Goal: Transaction & Acquisition: Book appointment/travel/reservation

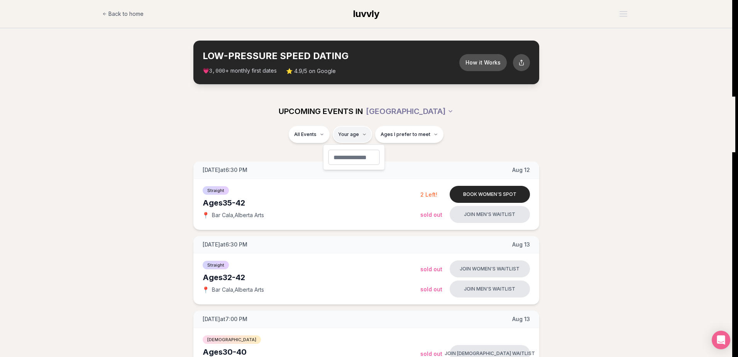
type input "**"
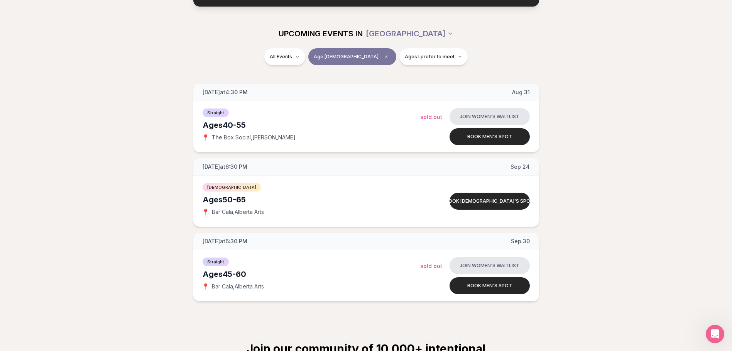
scroll to position [77, 0]
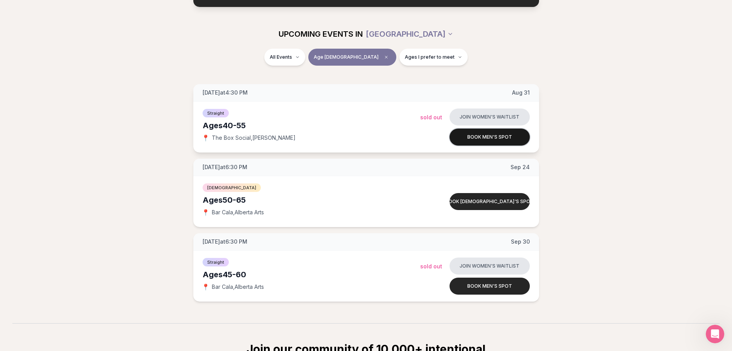
click at [487, 135] on button "Book men's spot" at bounding box center [490, 137] width 80 height 17
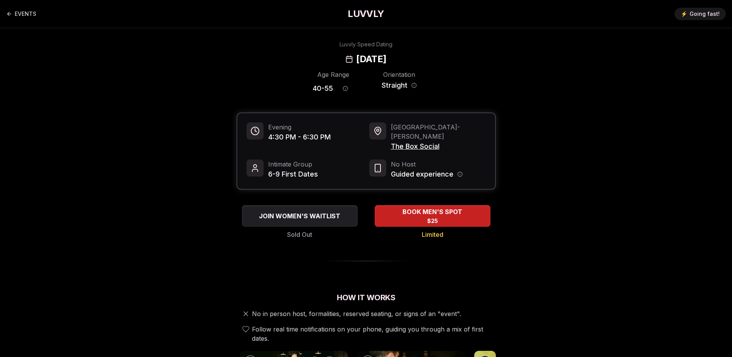
click at [424, 141] on span "The Box Social" at bounding box center [438, 146] width 95 height 11
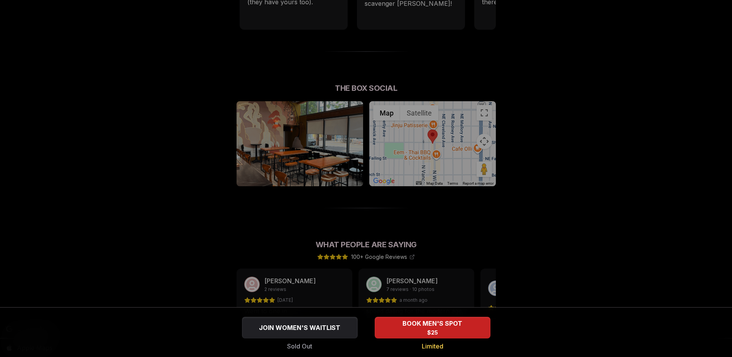
scroll to position [463, 0]
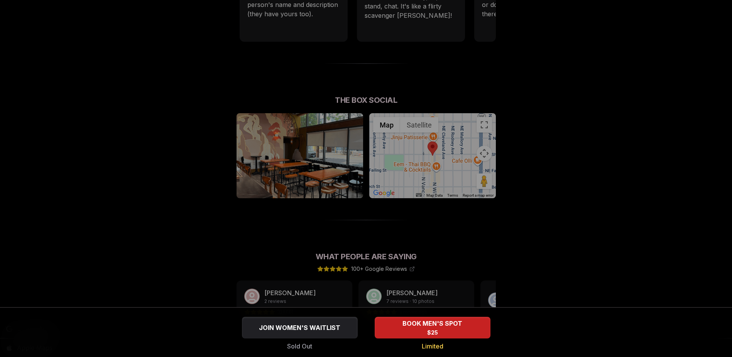
click at [440, 154] on div at bounding box center [366, 178] width 732 height 357
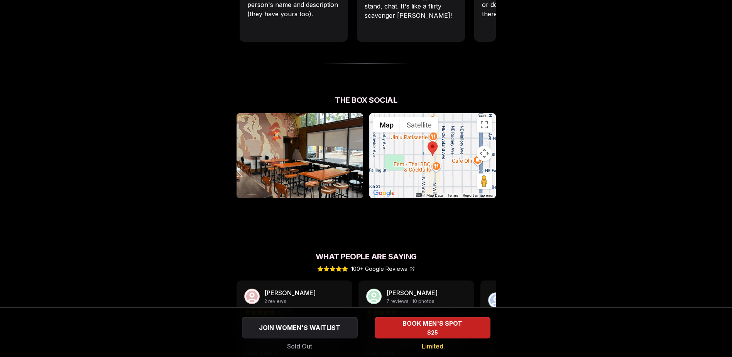
click at [433, 148] on div at bounding box center [432, 155] width 127 height 85
click at [429, 130] on div at bounding box center [432, 155] width 127 height 85
click at [370, 133] on div at bounding box center [432, 155] width 127 height 85
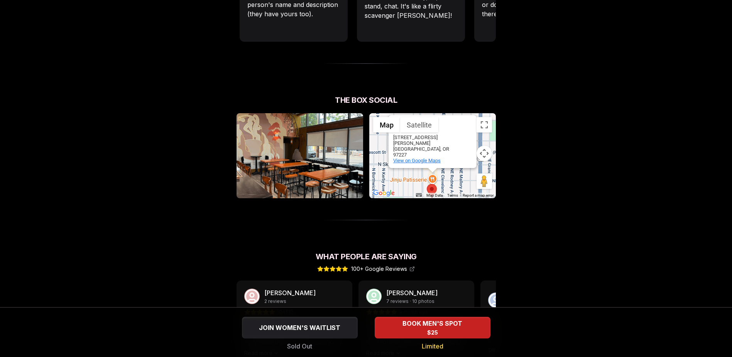
click at [417, 157] on span "View on Google Maps" at bounding box center [416, 160] width 47 height 6
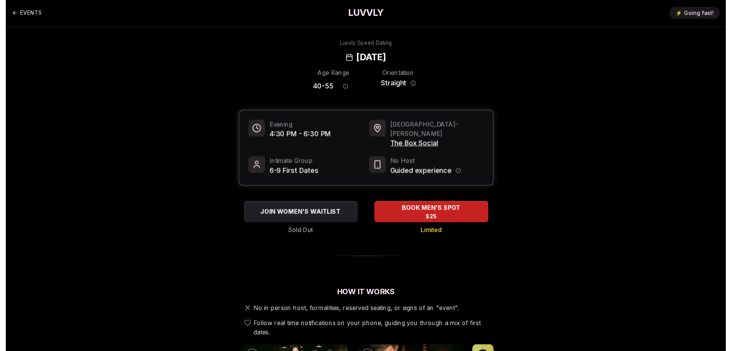
scroll to position [0, 0]
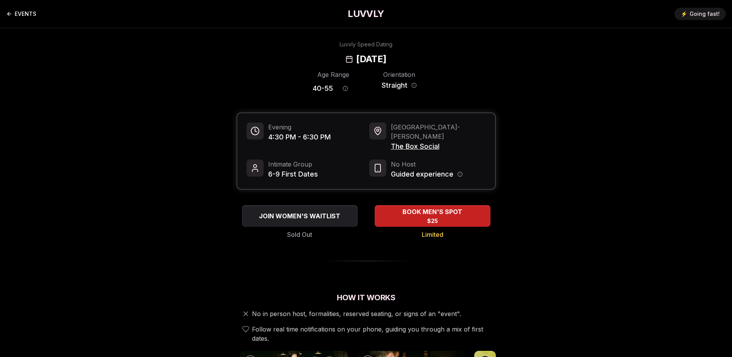
click at [22, 14] on link "EVENTS" at bounding box center [21, 13] width 30 height 15
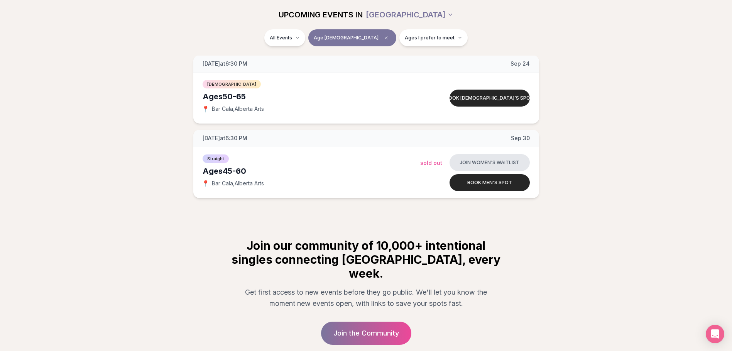
scroll to position [193, 0]
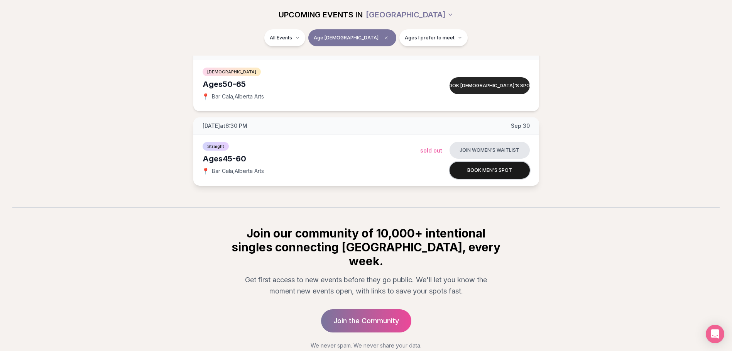
click at [488, 171] on button "Book men's spot" at bounding box center [490, 170] width 80 height 17
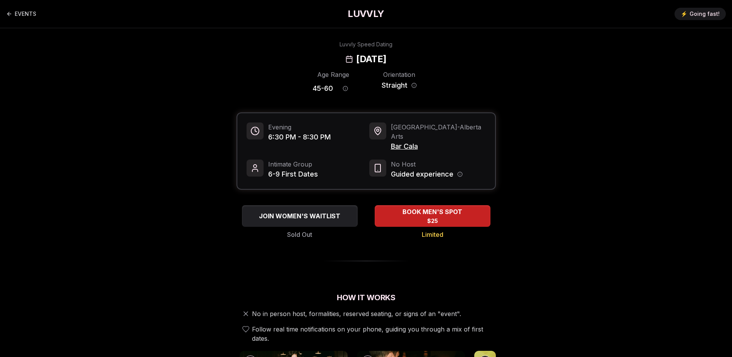
click at [405, 141] on span "Bar Cala" at bounding box center [438, 146] width 95 height 11
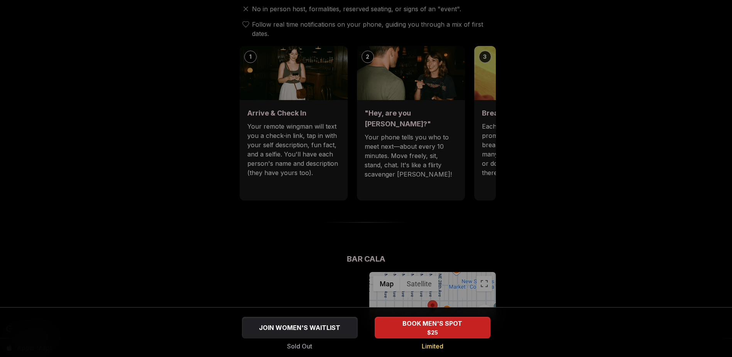
scroll to position [463, 0]
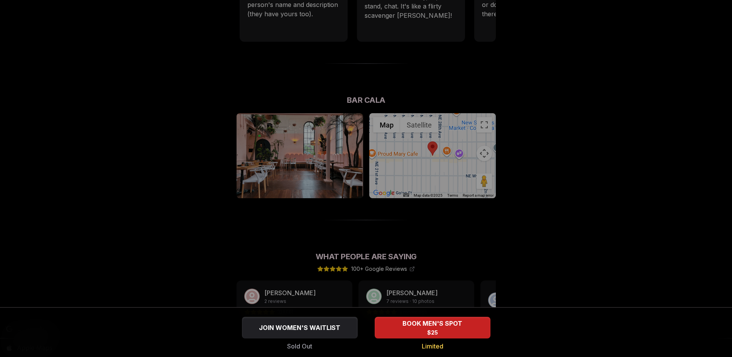
click at [445, 149] on div at bounding box center [366, 178] width 732 height 357
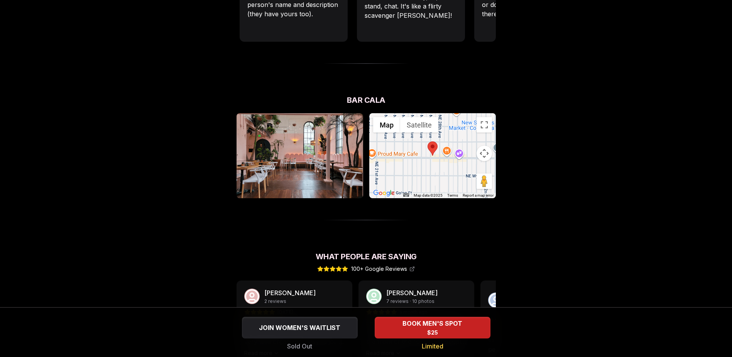
click at [430, 141] on img at bounding box center [433, 148] width 10 height 14
click at [459, 119] on div at bounding box center [432, 155] width 127 height 85
click at [471, 142] on div "New Seasons Market - [GEOGRAPHIC_DATA] - [GEOGRAPHIC_DATA] [STREET_ADDRESS] Vie…" at bounding box center [432, 155] width 127 height 85
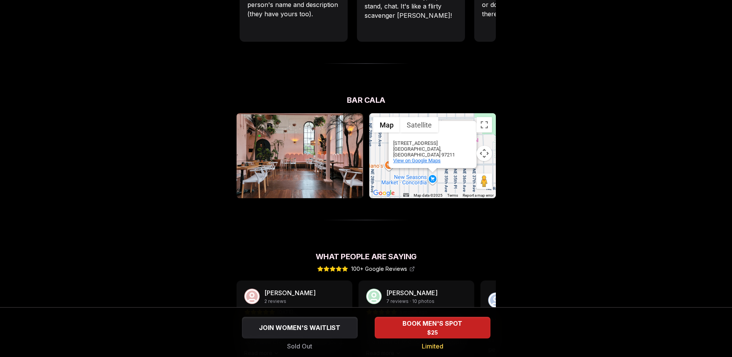
click at [413, 157] on span "View on Google Maps" at bounding box center [416, 160] width 47 height 6
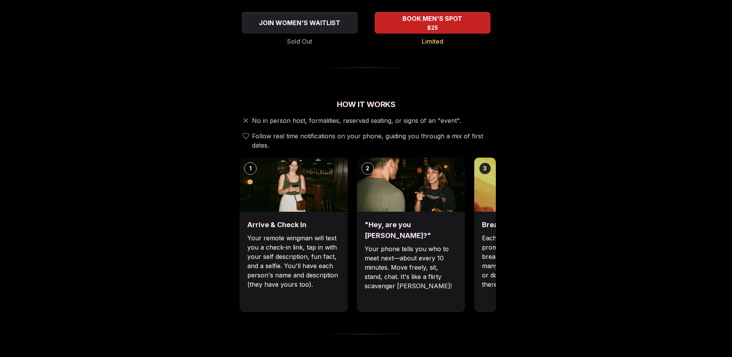
scroll to position [0, 0]
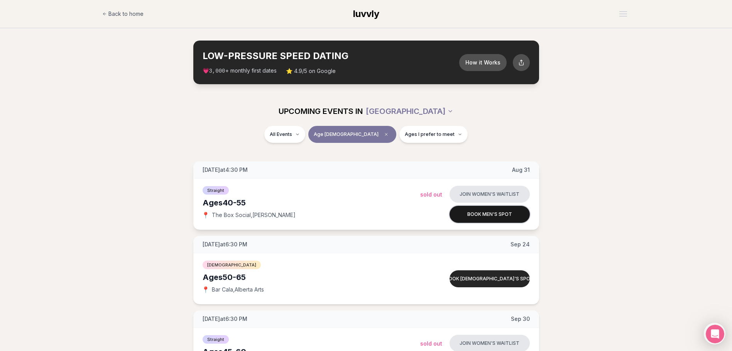
click at [493, 217] on button "Book men's spot" at bounding box center [490, 214] width 80 height 17
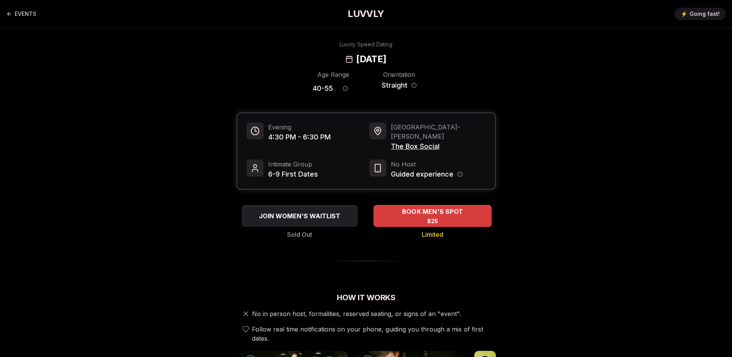
click at [432, 207] on span "BOOK MEN'S SPOT" at bounding box center [432, 211] width 64 height 9
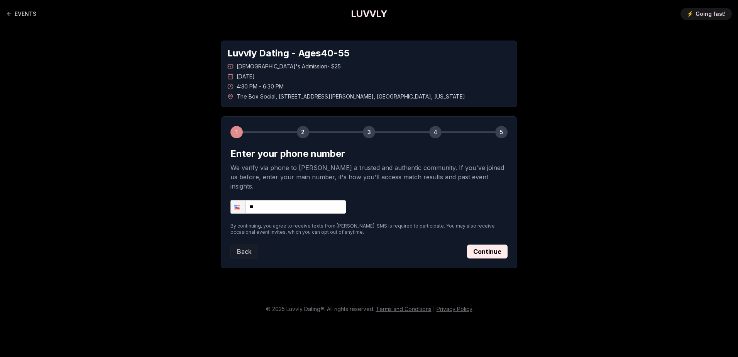
click at [282, 200] on input "**" at bounding box center [288, 207] width 116 height 14
type input "**********"
click at [483, 244] on button "Continue" at bounding box center [487, 251] width 41 height 14
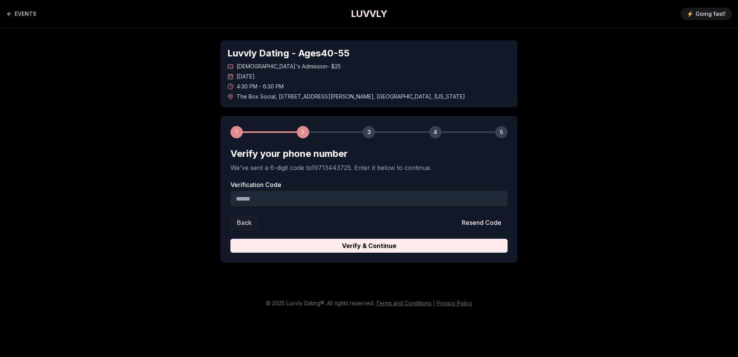
click at [277, 200] on input "Verification Code" at bounding box center [368, 198] width 277 height 15
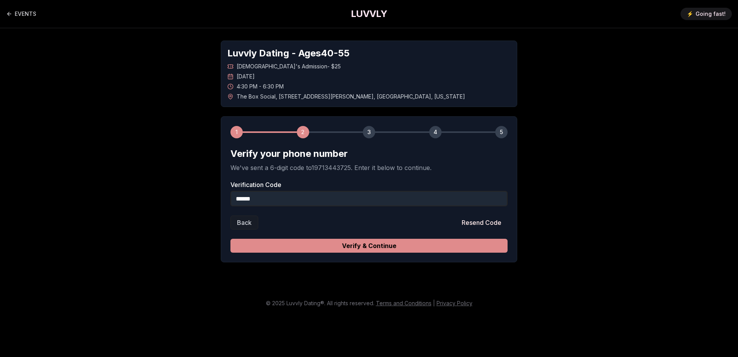
type input "******"
click at [373, 244] on button "Verify & Continue" at bounding box center [368, 246] width 277 height 14
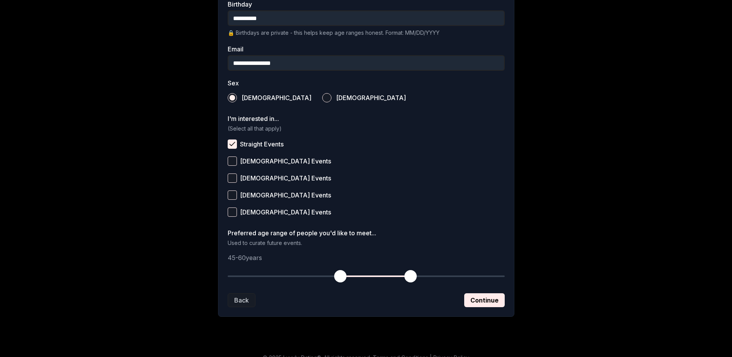
scroll to position [225, 0]
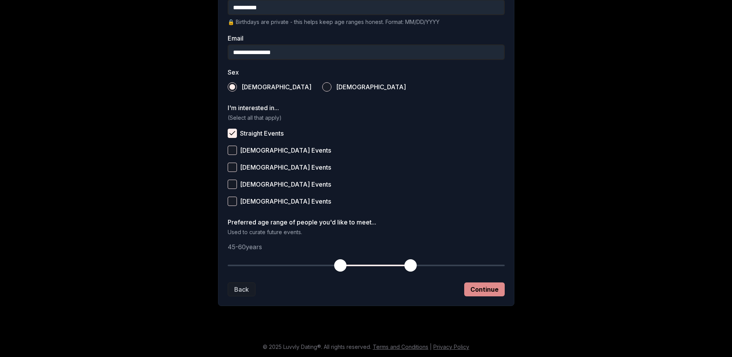
click at [486, 290] on button "Continue" at bounding box center [484, 289] width 41 height 14
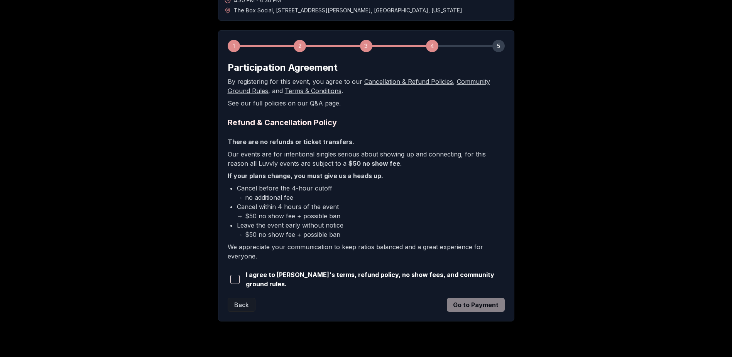
scroll to position [100, 0]
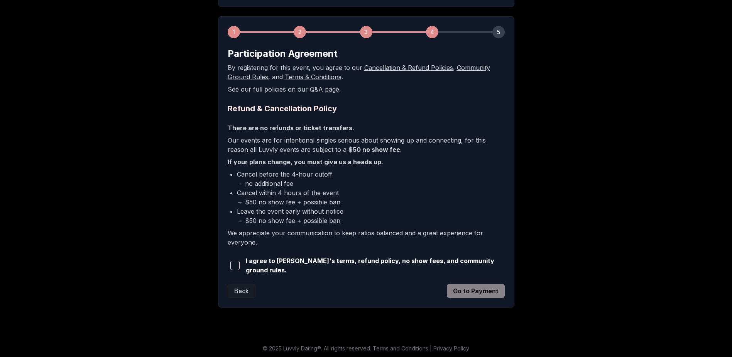
click at [237, 264] on span "button" at bounding box center [234, 265] width 9 height 9
click at [475, 291] on button "Go to Payment" at bounding box center [476, 291] width 58 height 14
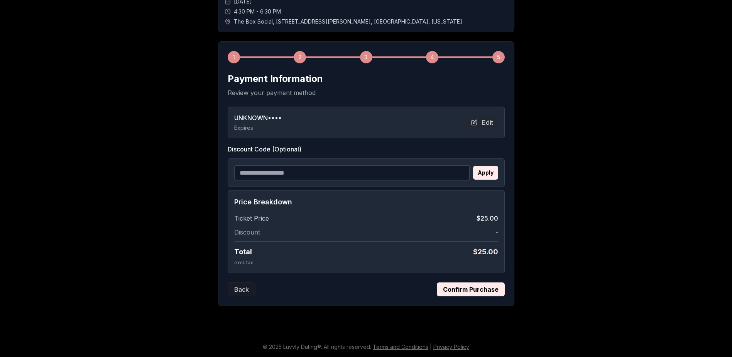
scroll to position [75, 0]
click at [477, 291] on button "Confirm Purchase" at bounding box center [471, 289] width 68 height 14
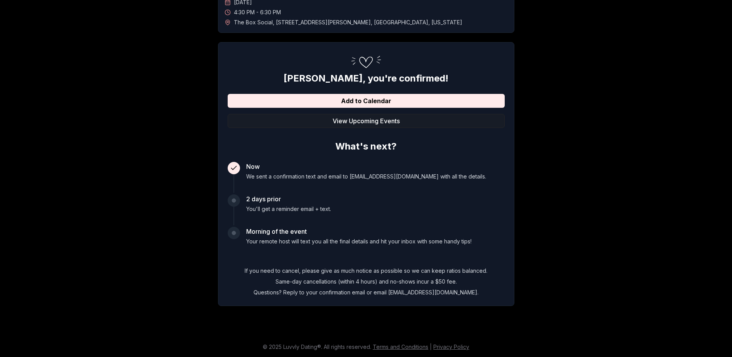
scroll to position [74, 0]
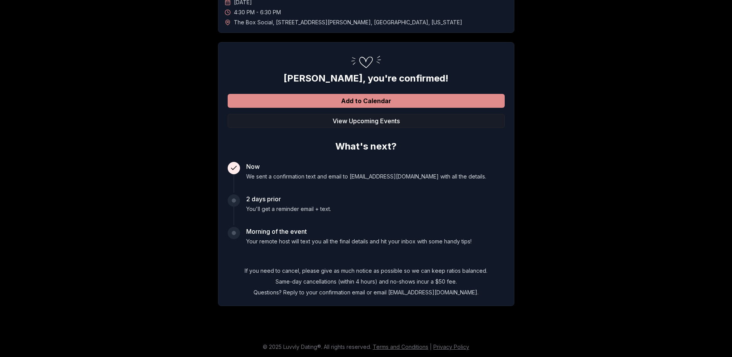
click at [367, 104] on button "Add to Calendar" at bounding box center [366, 101] width 277 height 14
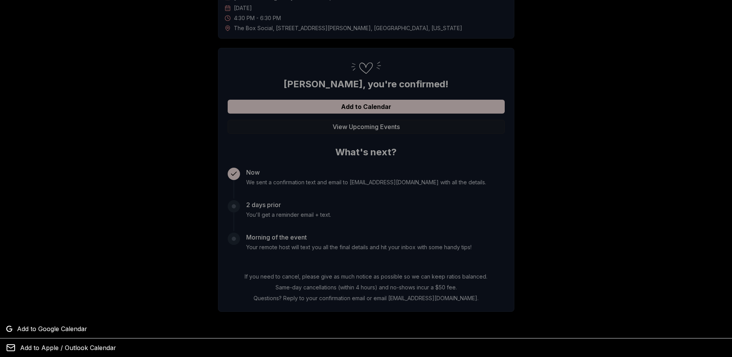
scroll to position [0, 0]
